Goal: Task Accomplishment & Management: Use online tool/utility

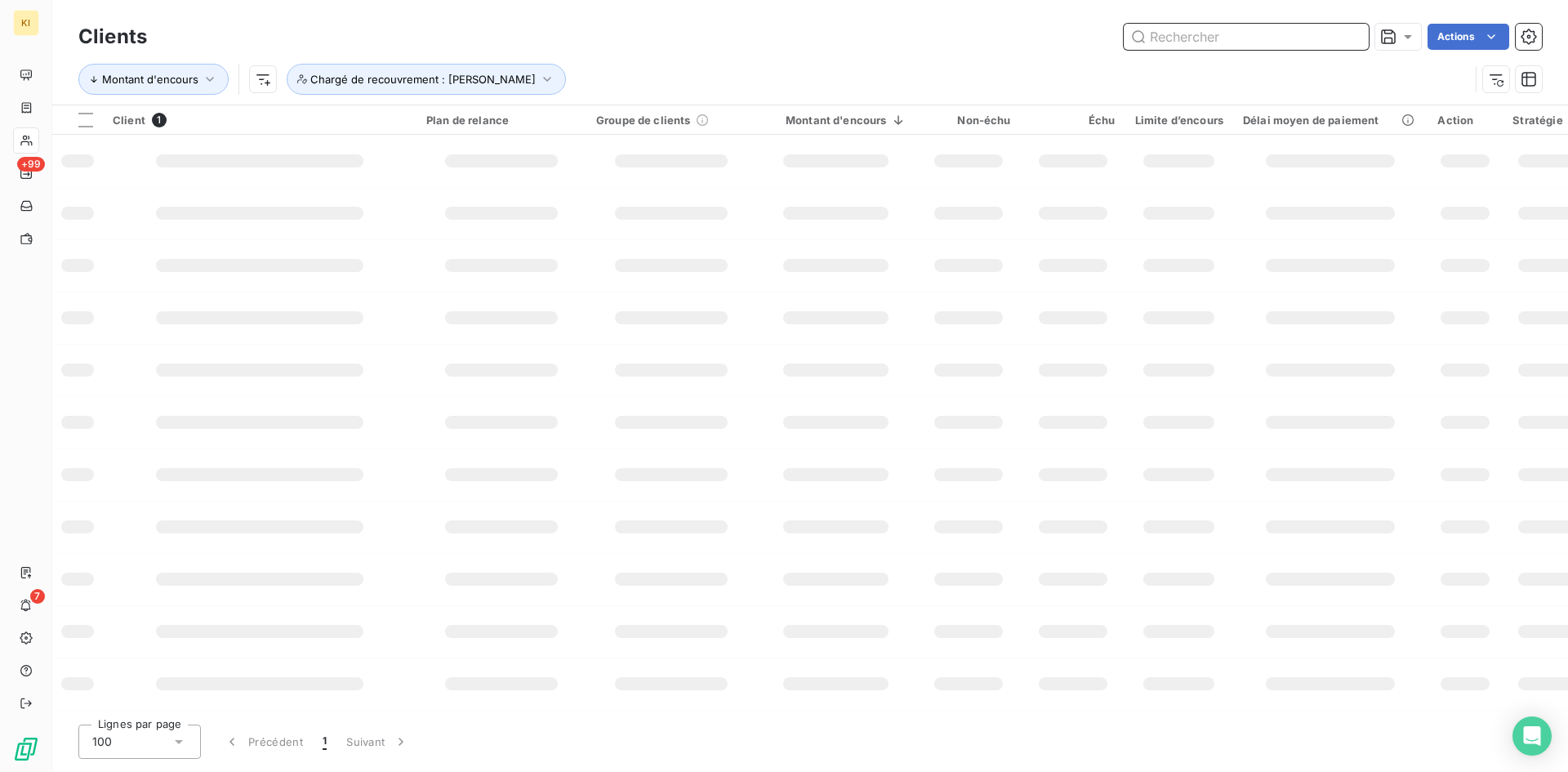
click at [1259, 31] on input "text" at bounding box center [1245, 36] width 245 height 26
paste input "W2688910"
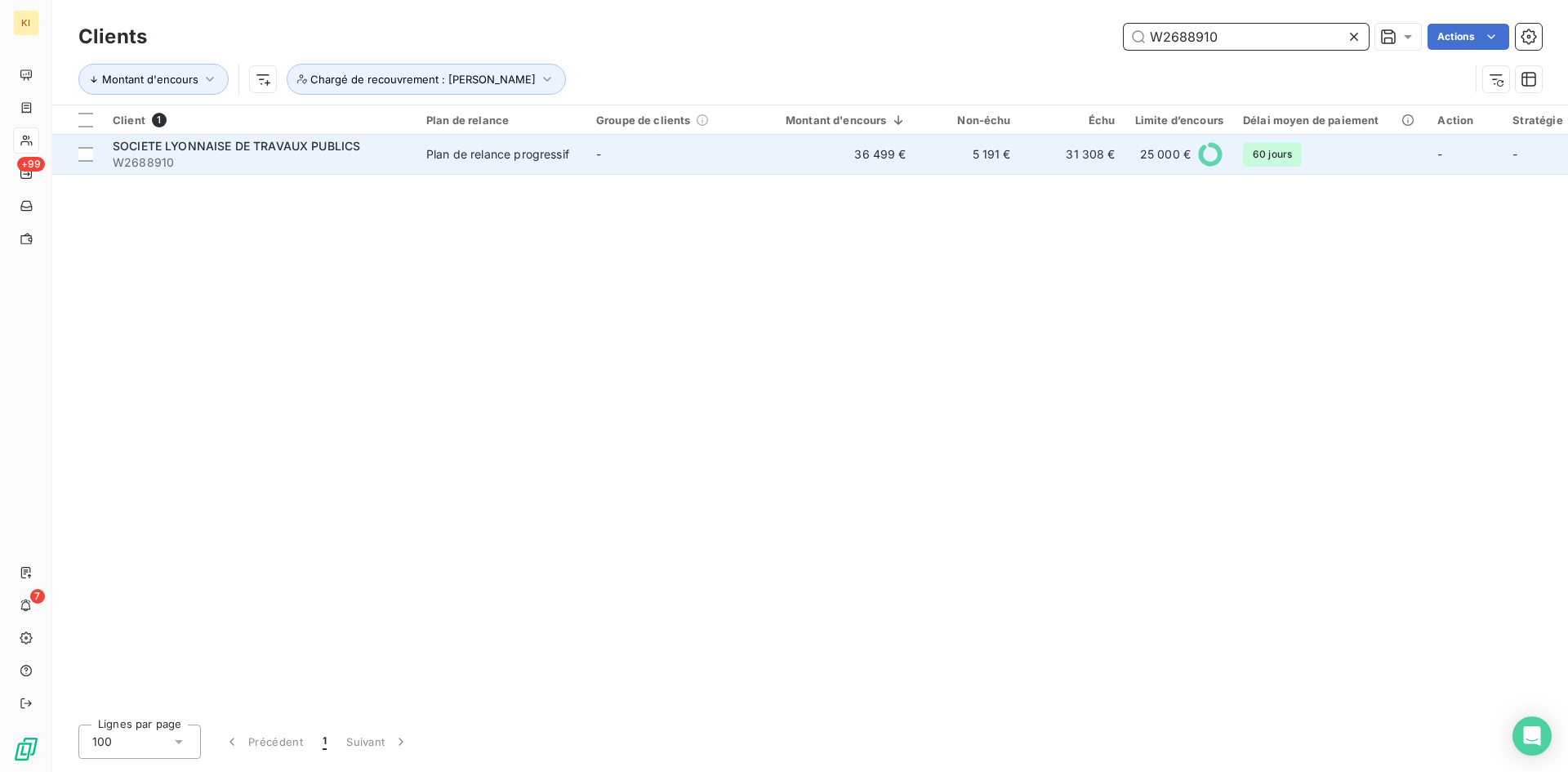
type input "W2688910"
click at [714, 162] on td "-" at bounding box center [671, 154] width 169 height 39
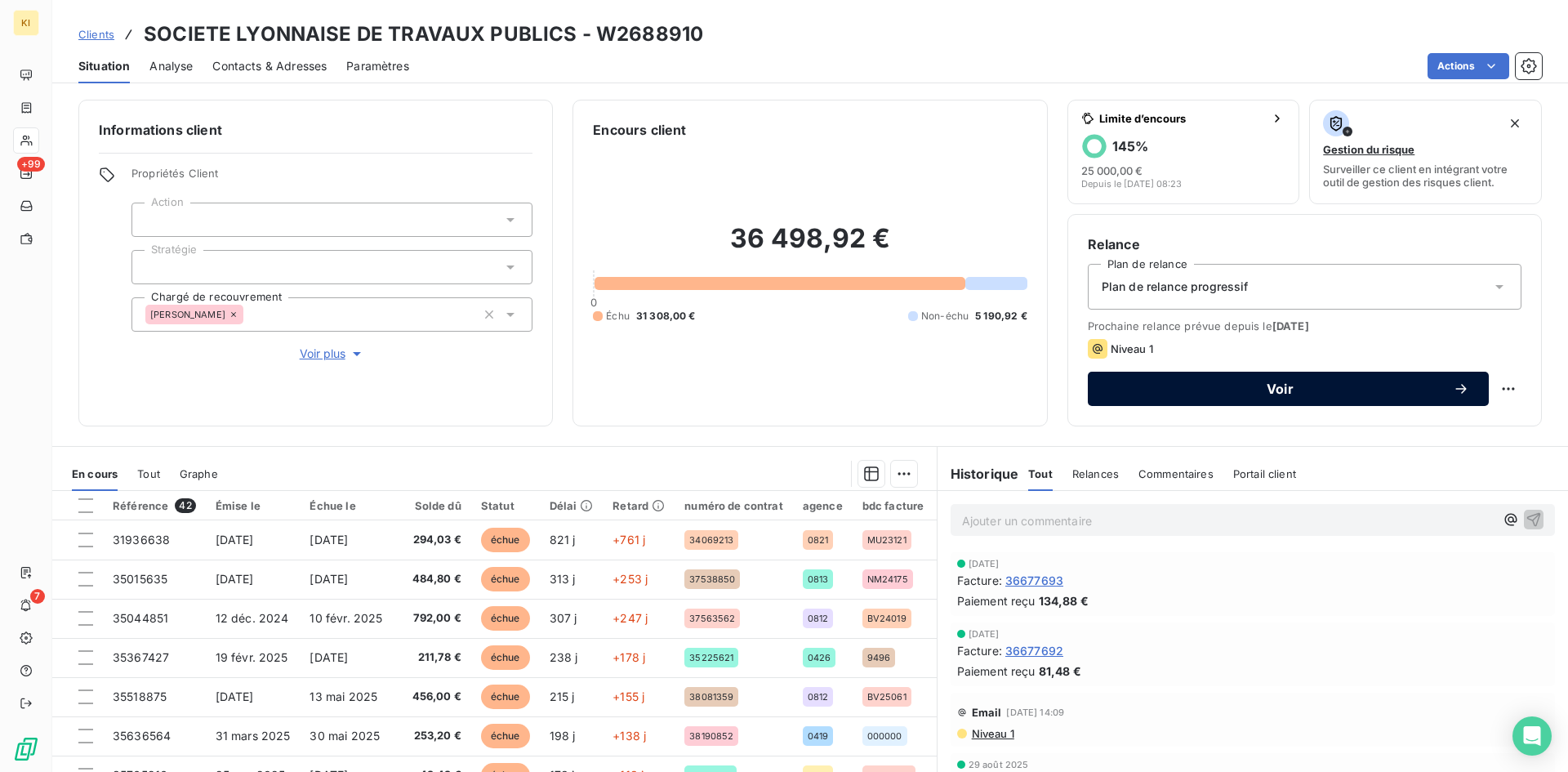
click at [1217, 397] on button "Voir" at bounding box center [1288, 389] width 401 height 34
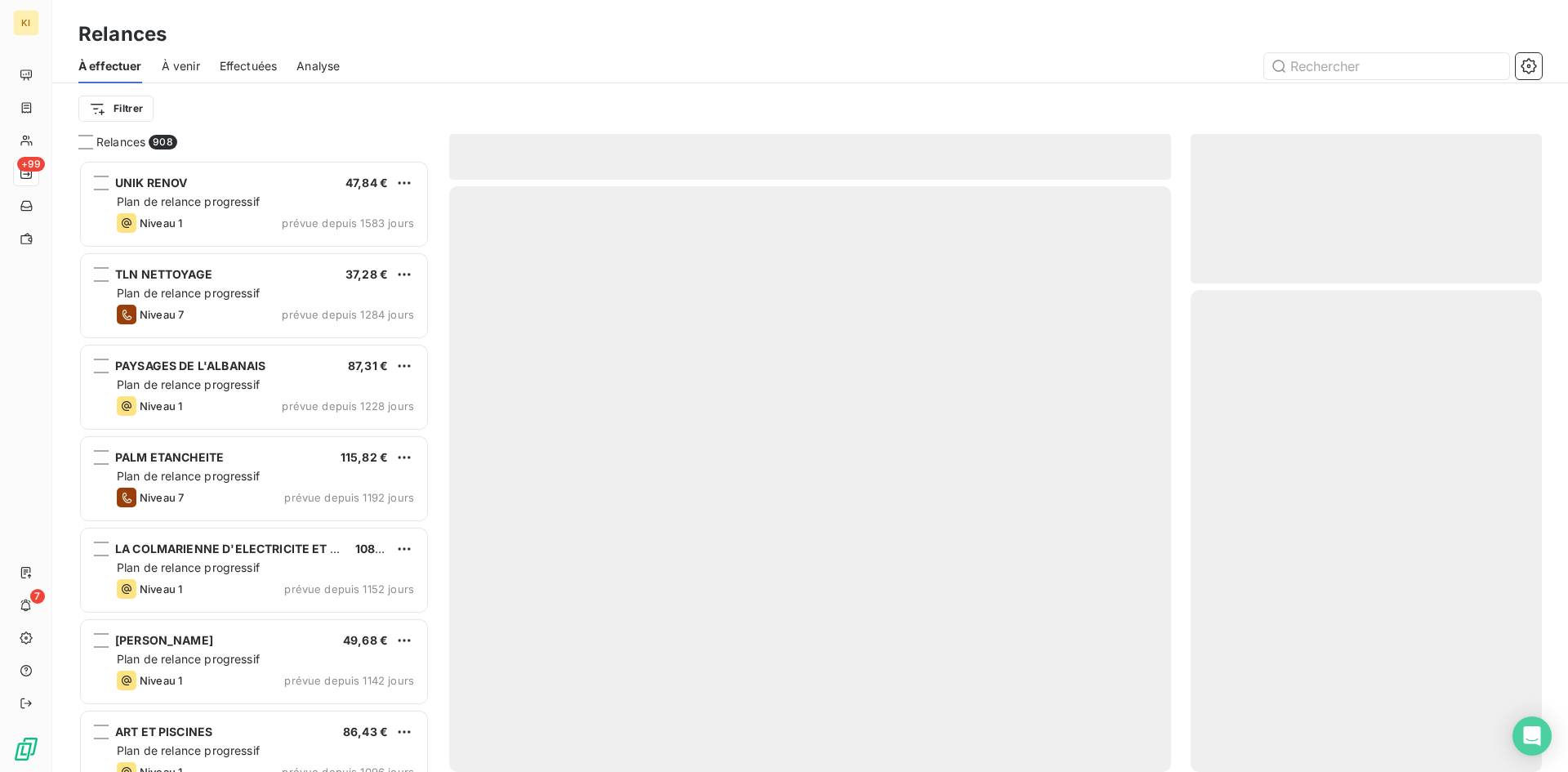
scroll to position [599, 339]
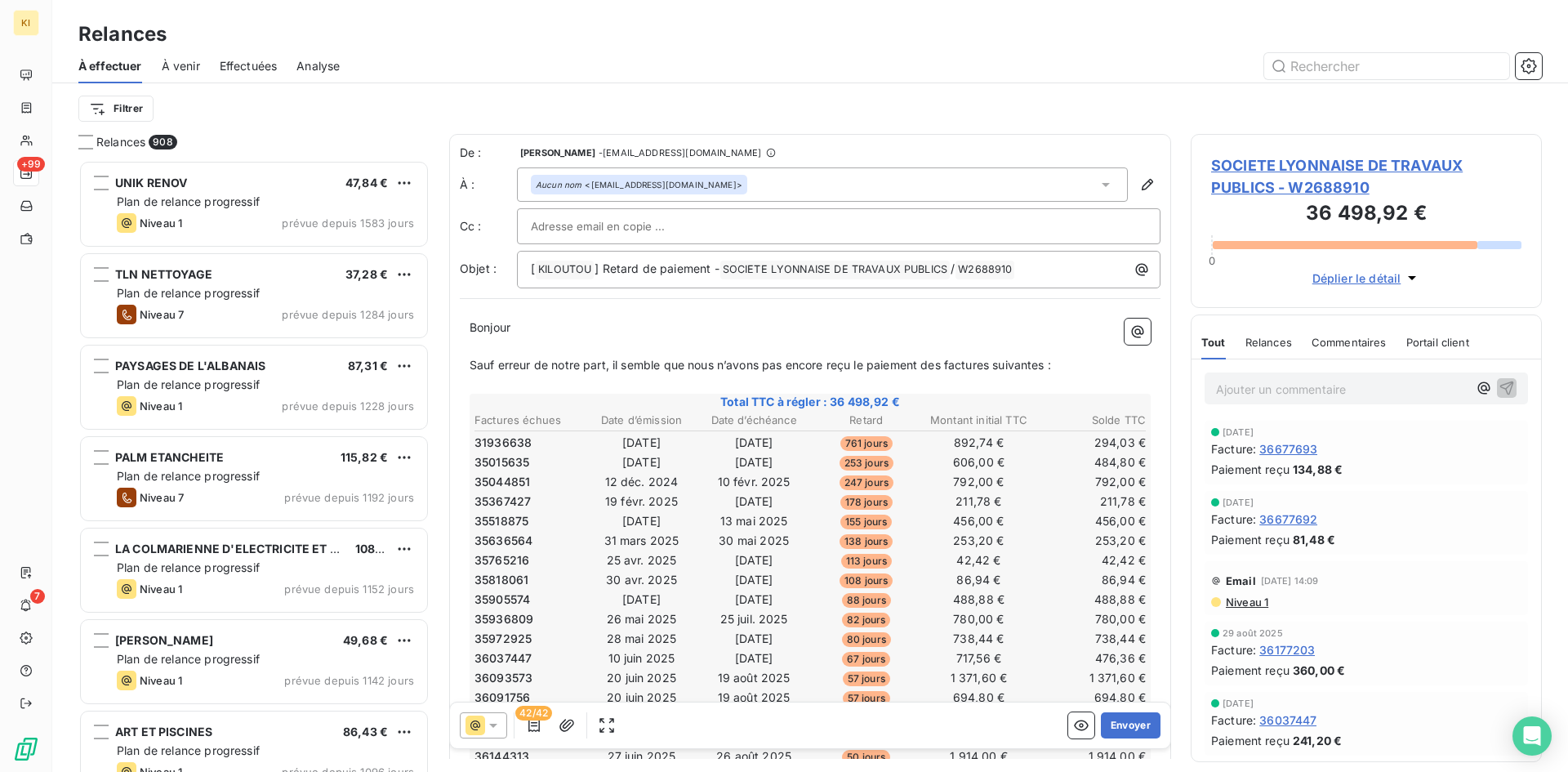
click at [489, 727] on icon at bounding box center [493, 725] width 16 height 16
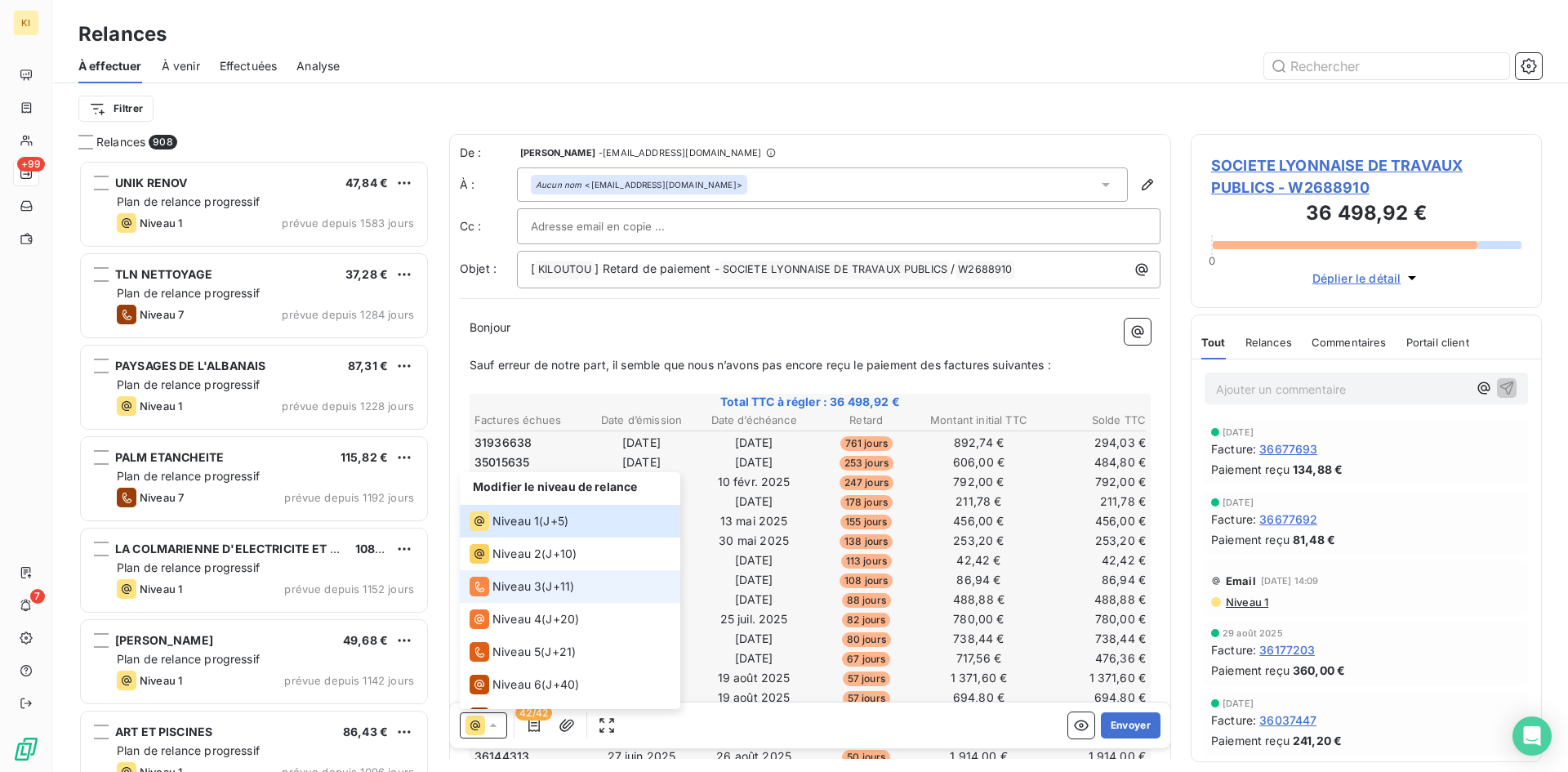
click at [537, 580] on span "Niveau 3" at bounding box center [517, 586] width 49 height 16
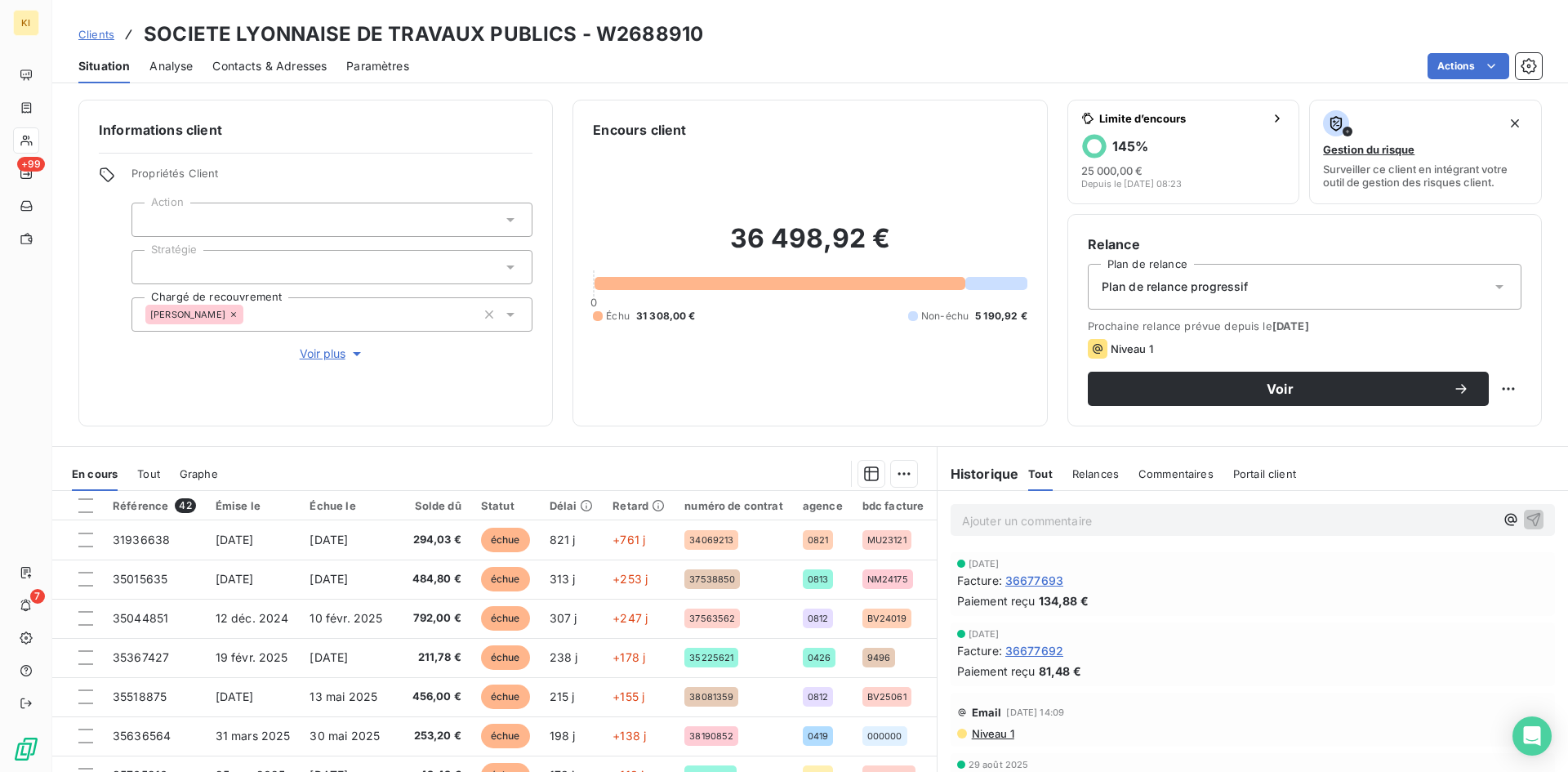
click at [1126, 529] on p "Ajouter un commentaire ﻿" at bounding box center [1227, 520] width 532 height 20
